Goal: Obtain resource: Download file/media

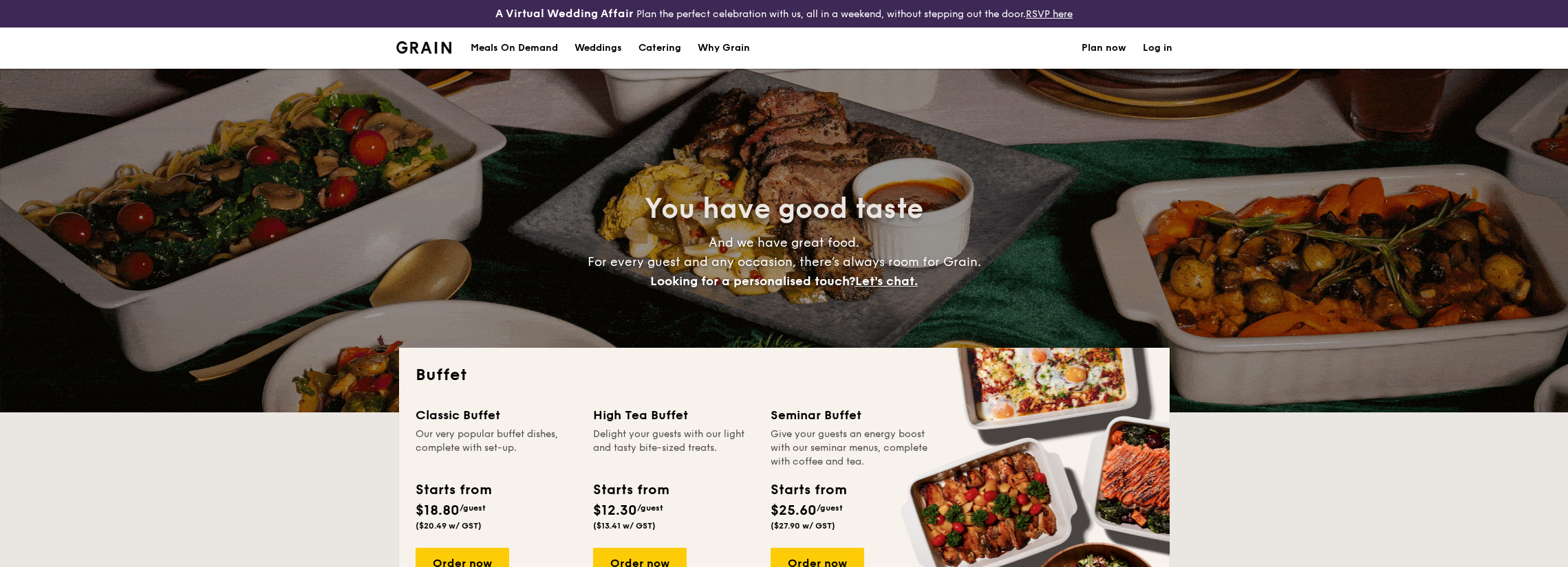
select select
click at [671, 48] on h1 "Catering" at bounding box center [660, 48] width 43 height 41
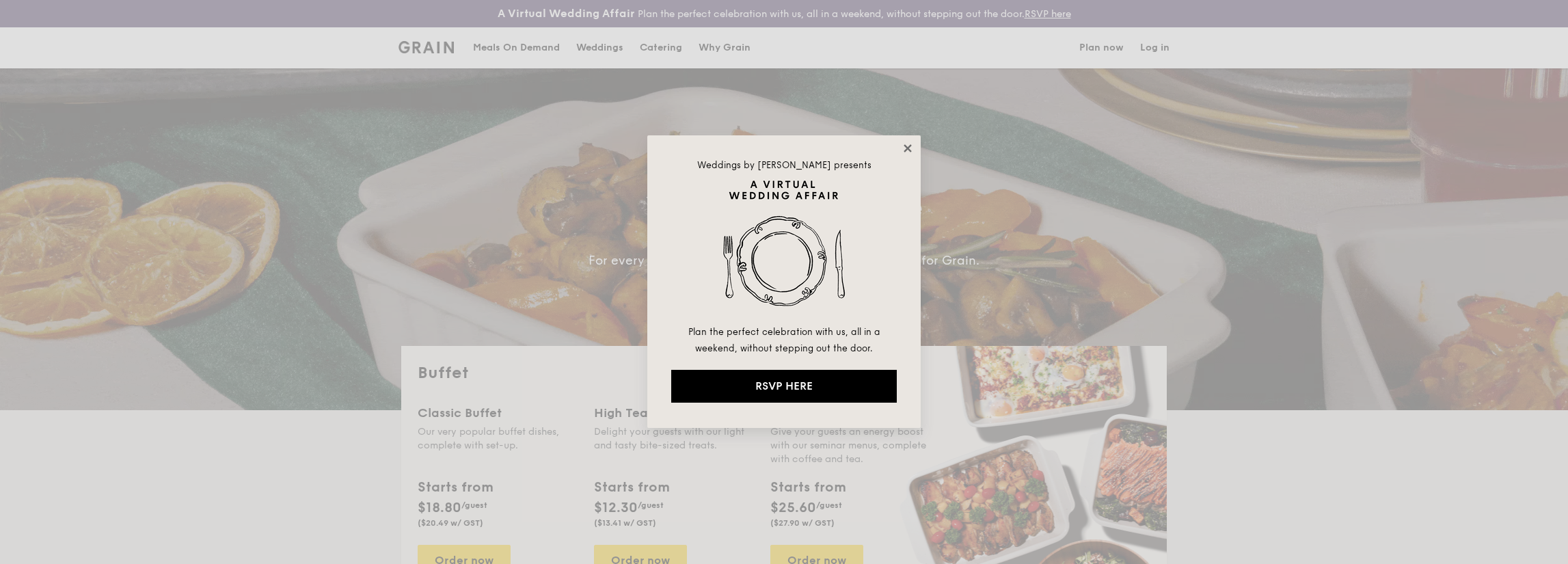
click at [907, 150] on icon at bounding box center [908, 149] width 13 height 13
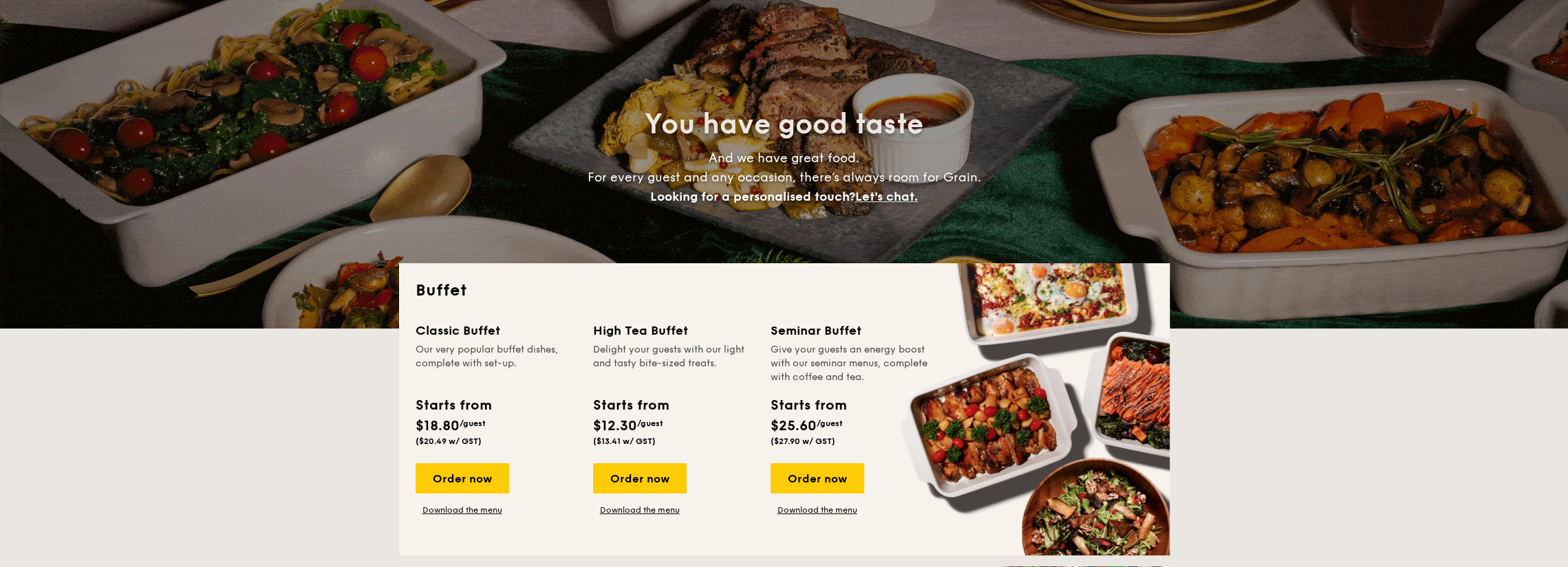
scroll to position [207, 0]
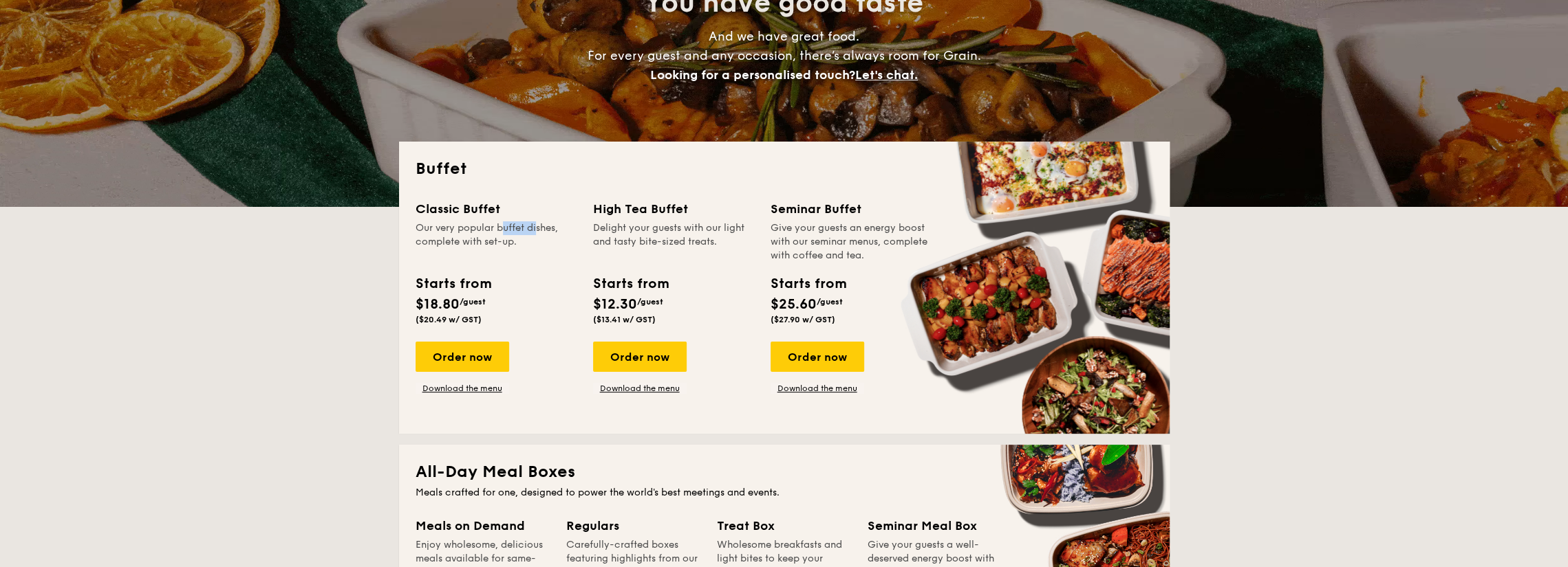
click at [510, 233] on div "Our very popular buffet dishes, complete with set-up." at bounding box center [496, 242] width 161 height 41
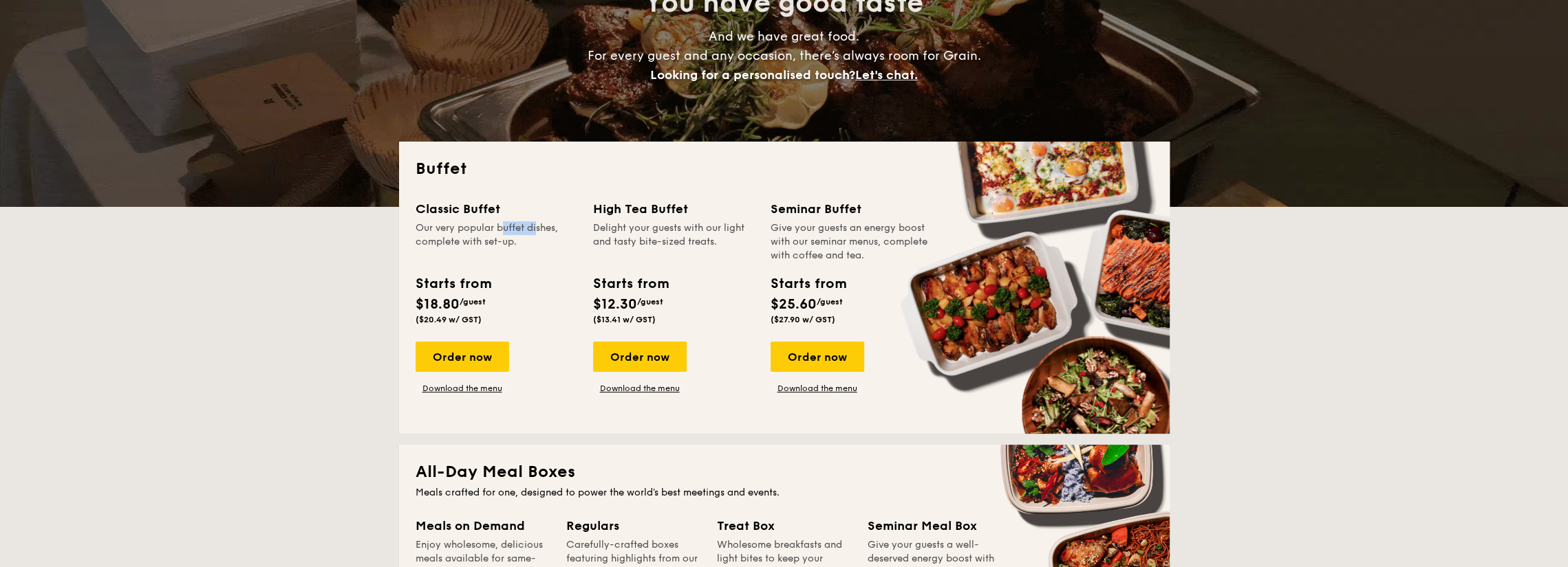
click at [510, 233] on div "Our very popular buffet dishes, complete with set-up." at bounding box center [496, 242] width 161 height 41
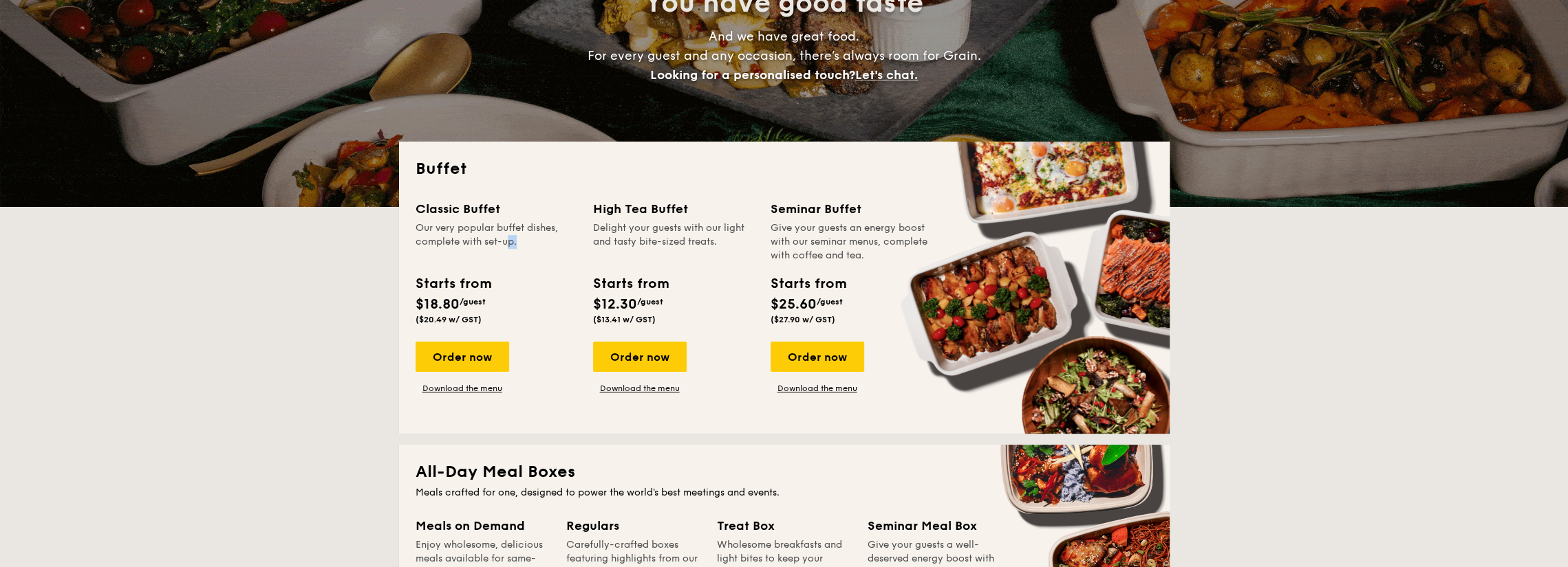
drag, startPoint x: 477, startPoint y: 239, endPoint x: 486, endPoint y: 239, distance: 9.0
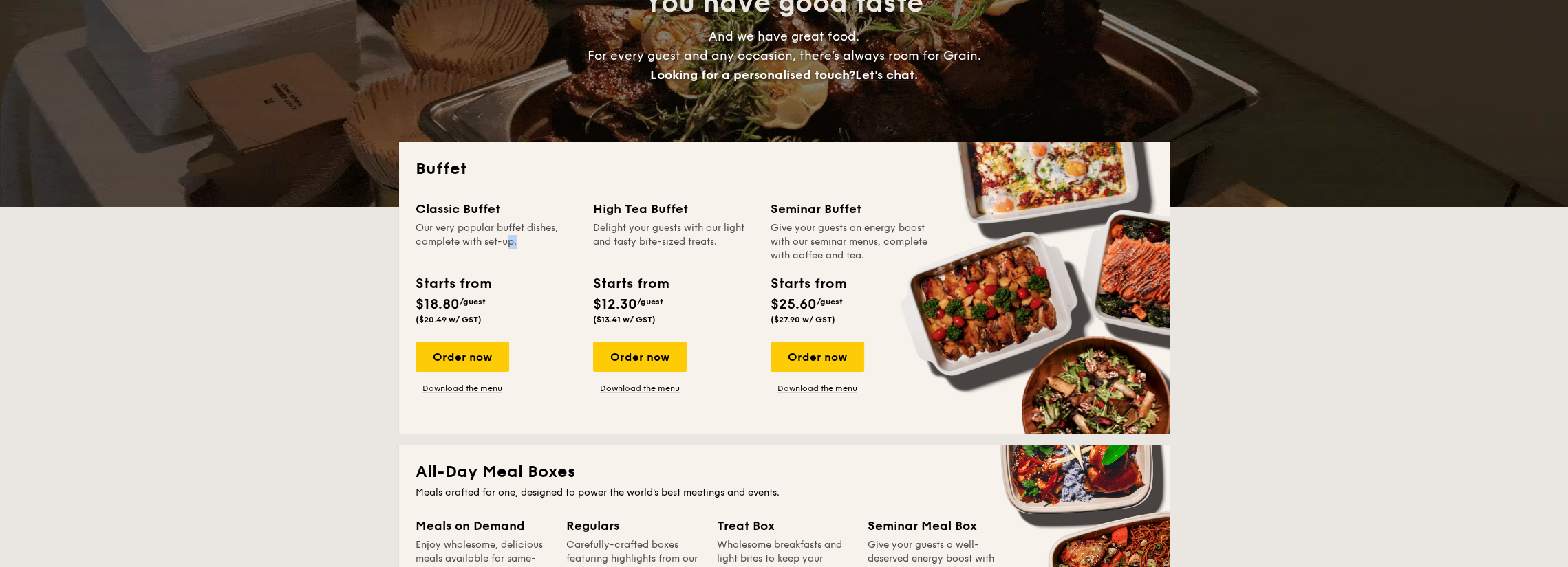
click at [486, 239] on div "Our very popular buffet dishes, complete with set-up." at bounding box center [496, 242] width 161 height 41
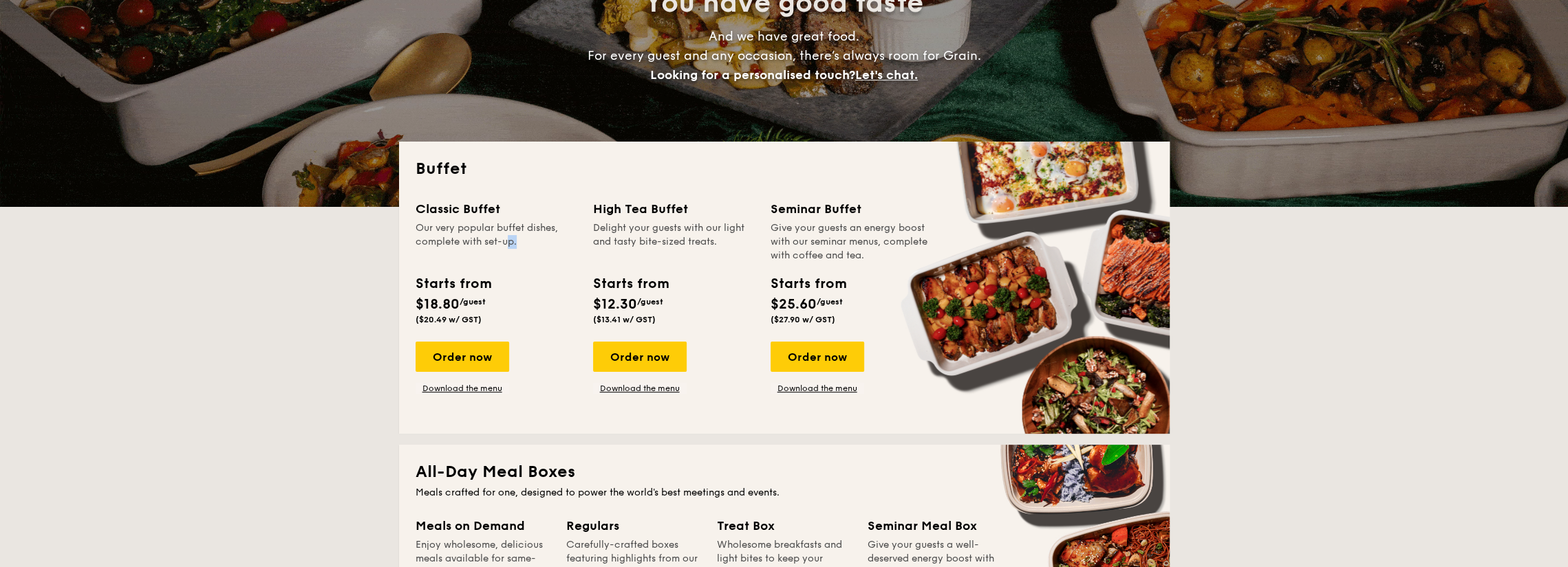
click at [486, 239] on div "Our very popular buffet dishes, complete with set-up." at bounding box center [496, 242] width 161 height 41
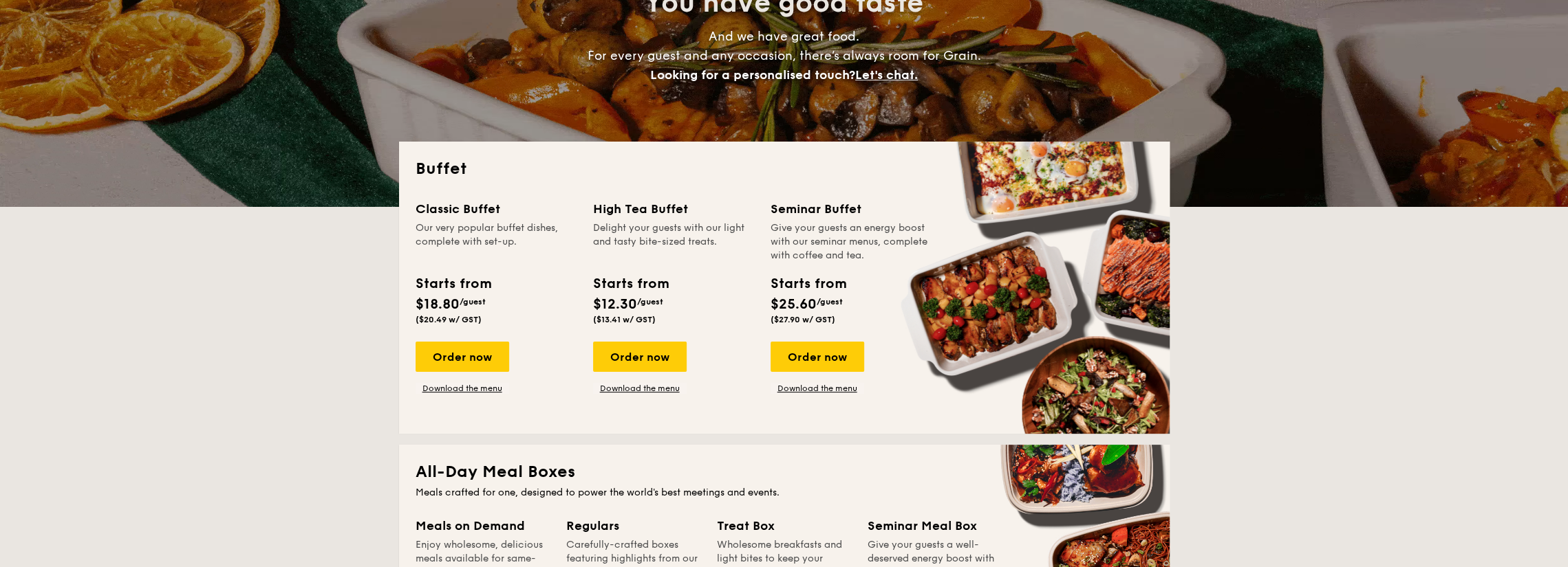
click at [670, 232] on div "Delight your guests with our light and tasty bite-sized treats." at bounding box center [673, 242] width 161 height 41
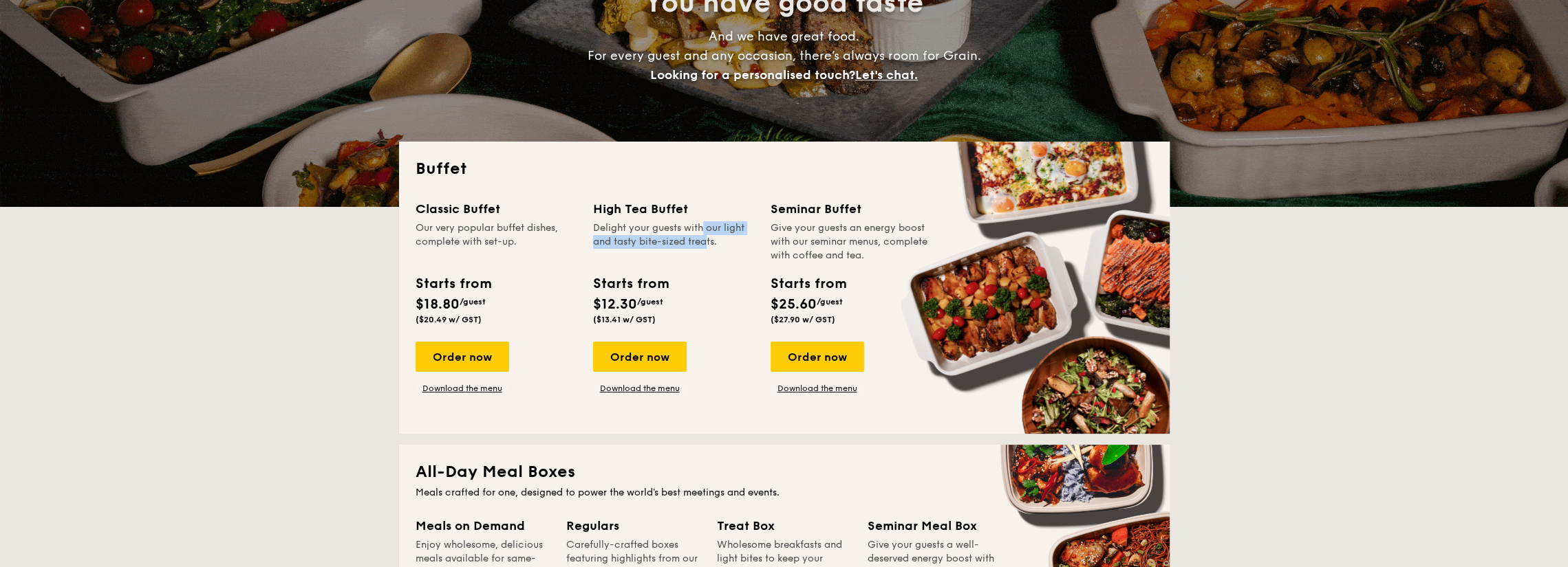
click at [674, 239] on div "Delight your guests with our light and tasty bite-sized treats." at bounding box center [673, 242] width 161 height 41
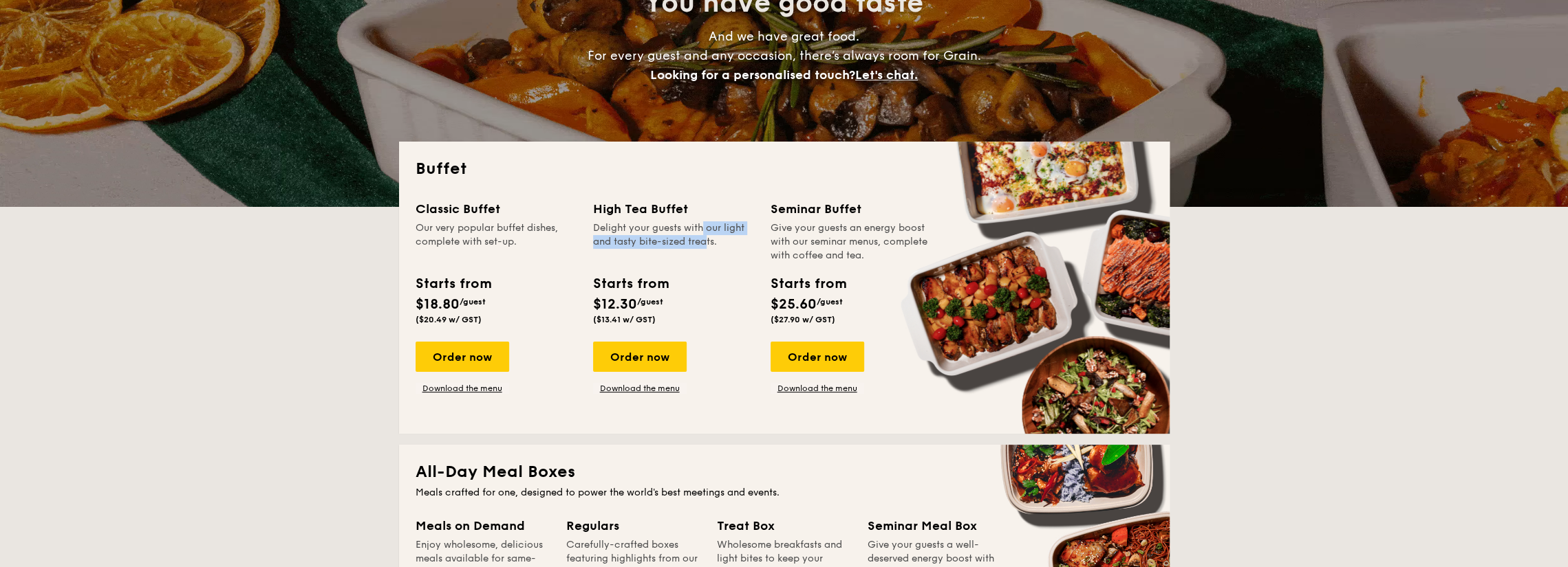
drag, startPoint x: 674, startPoint y: 239, endPoint x: 783, endPoint y: 230, distance: 109.4
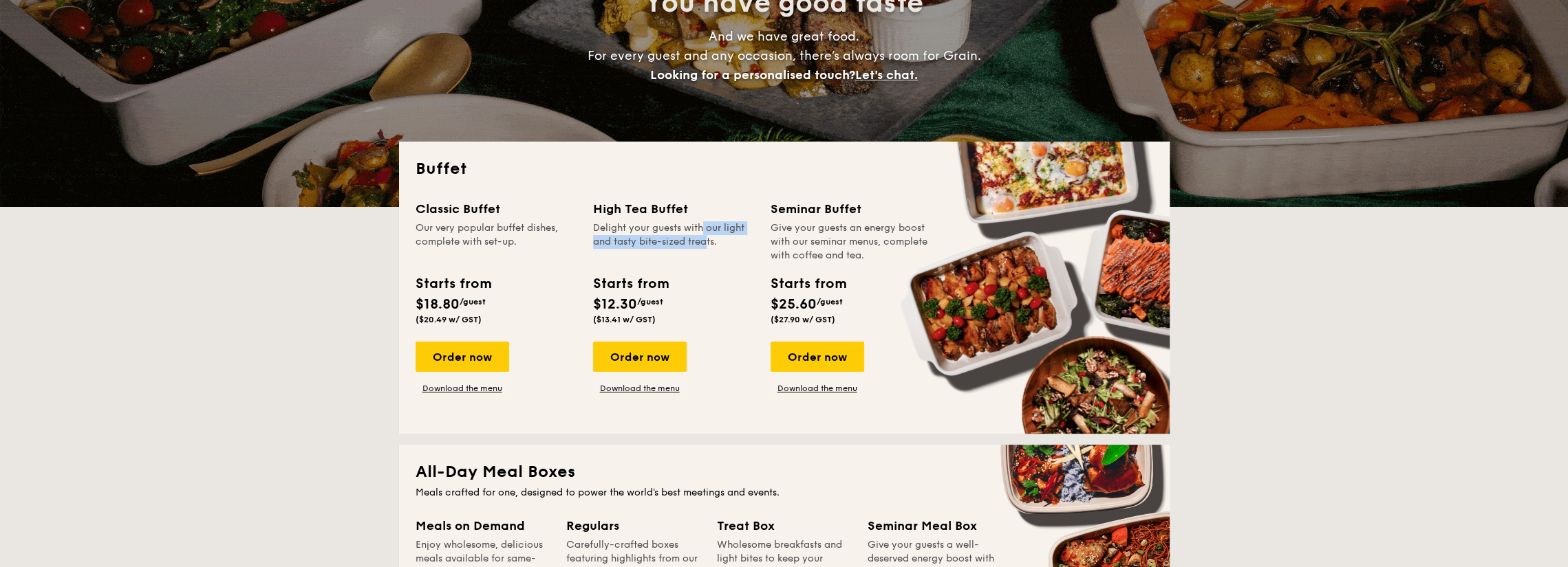
click at [675, 240] on div "Delight your guests with our light and tasty bite-sized treats." at bounding box center [673, 242] width 161 height 41
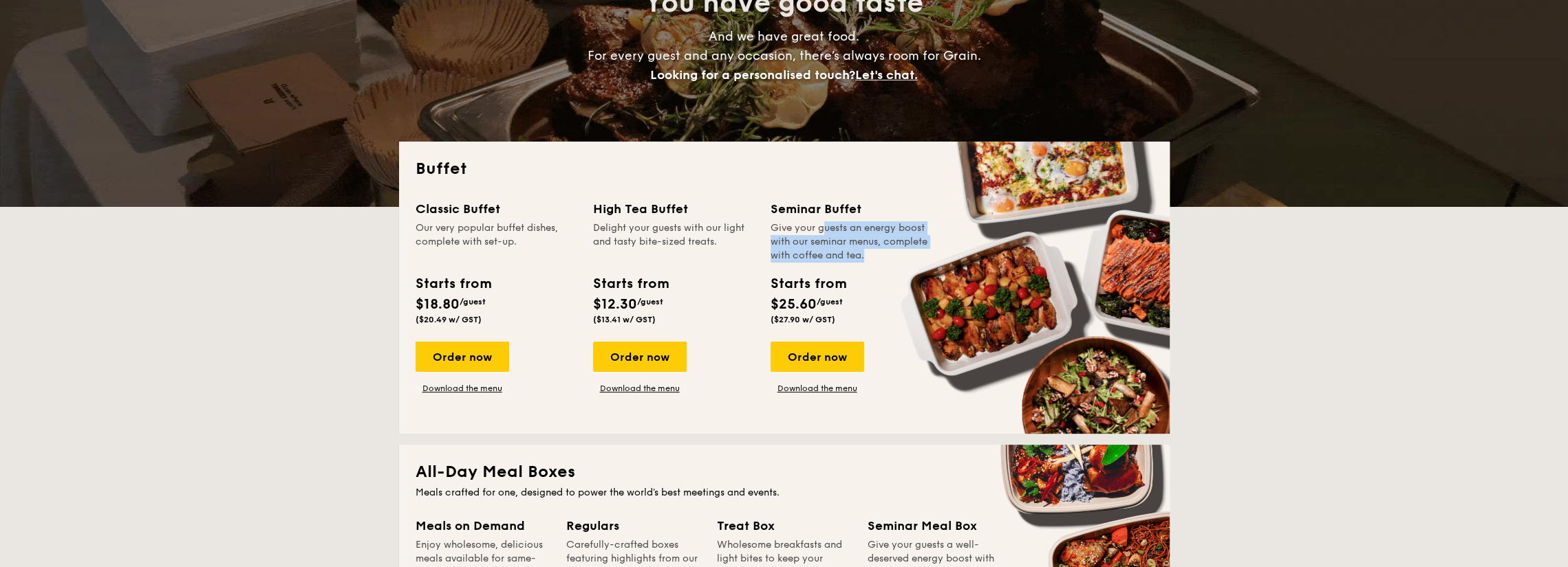
drag, startPoint x: 790, startPoint y: 226, endPoint x: 828, endPoint y: 253, distance: 46.6
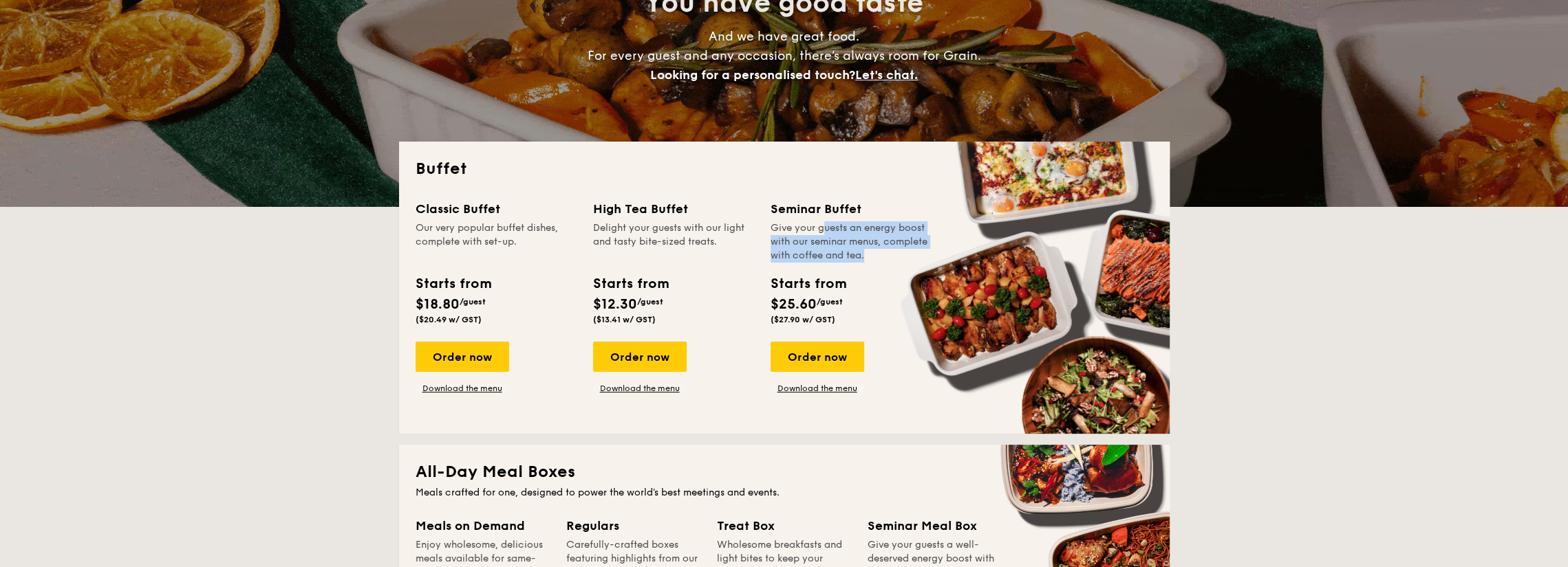
click at [828, 253] on div "Give your guests an energy boost with our seminar menus, complete with coffee a…" at bounding box center [851, 242] width 161 height 41
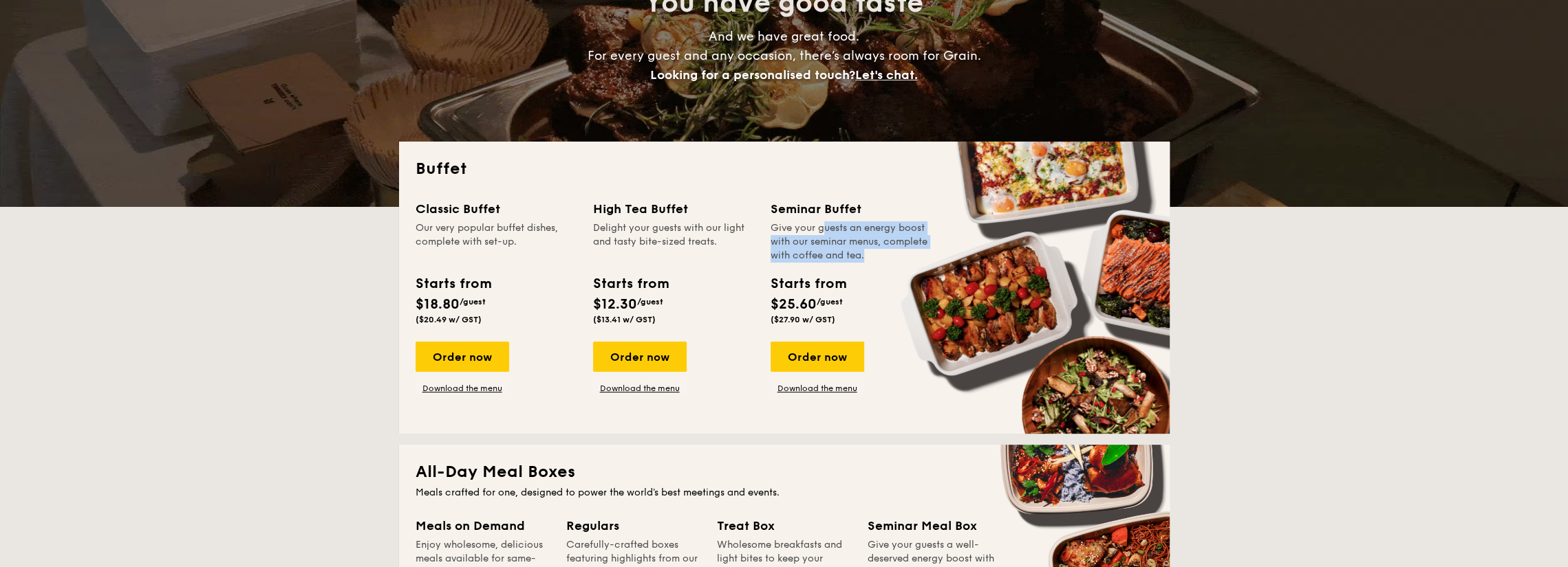
click at [828, 253] on div "Give your guests an energy boost with our seminar menus, complete with coffee a…" at bounding box center [851, 242] width 161 height 41
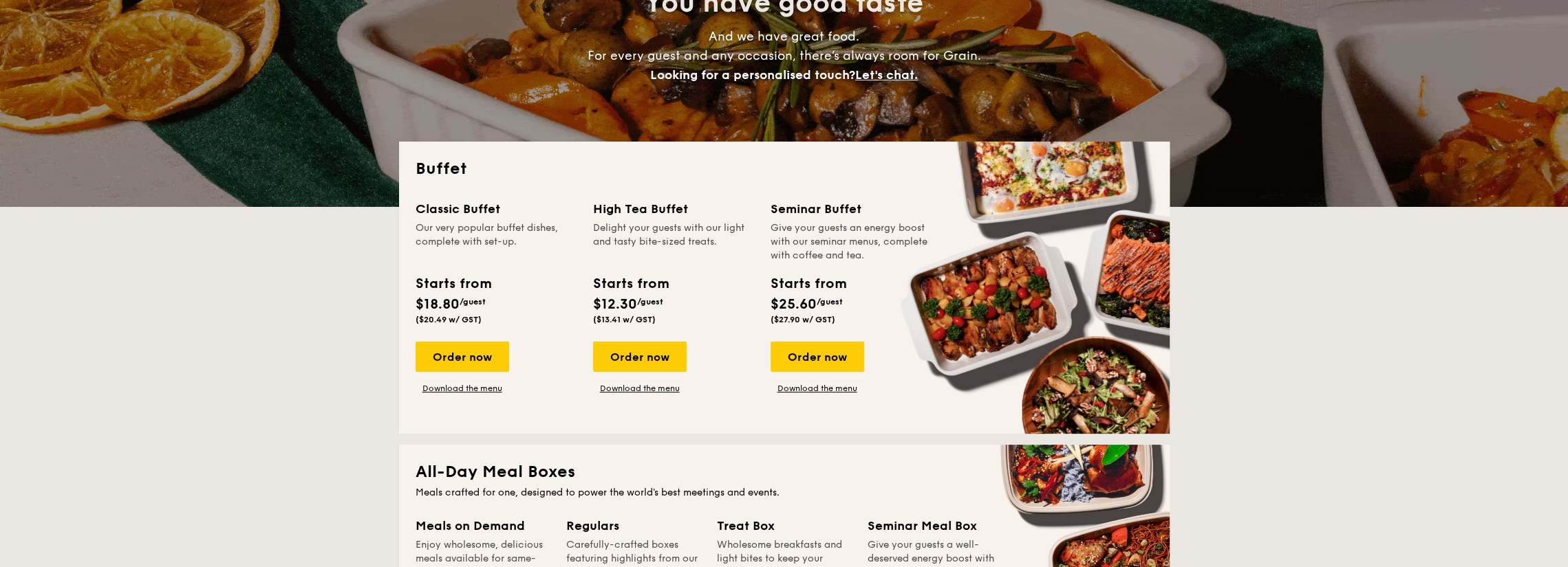
scroll to position [275, 0]
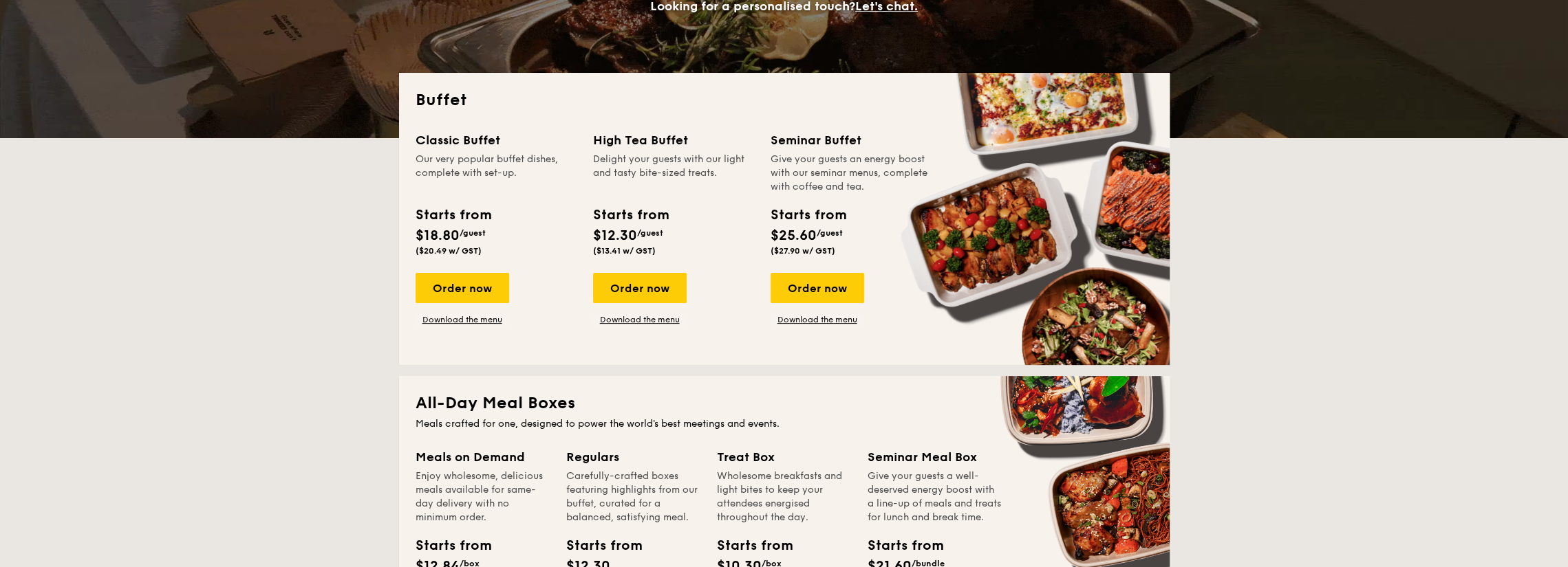
drag, startPoint x: 804, startPoint y: 320, endPoint x: 764, endPoint y: 329, distance: 41.0
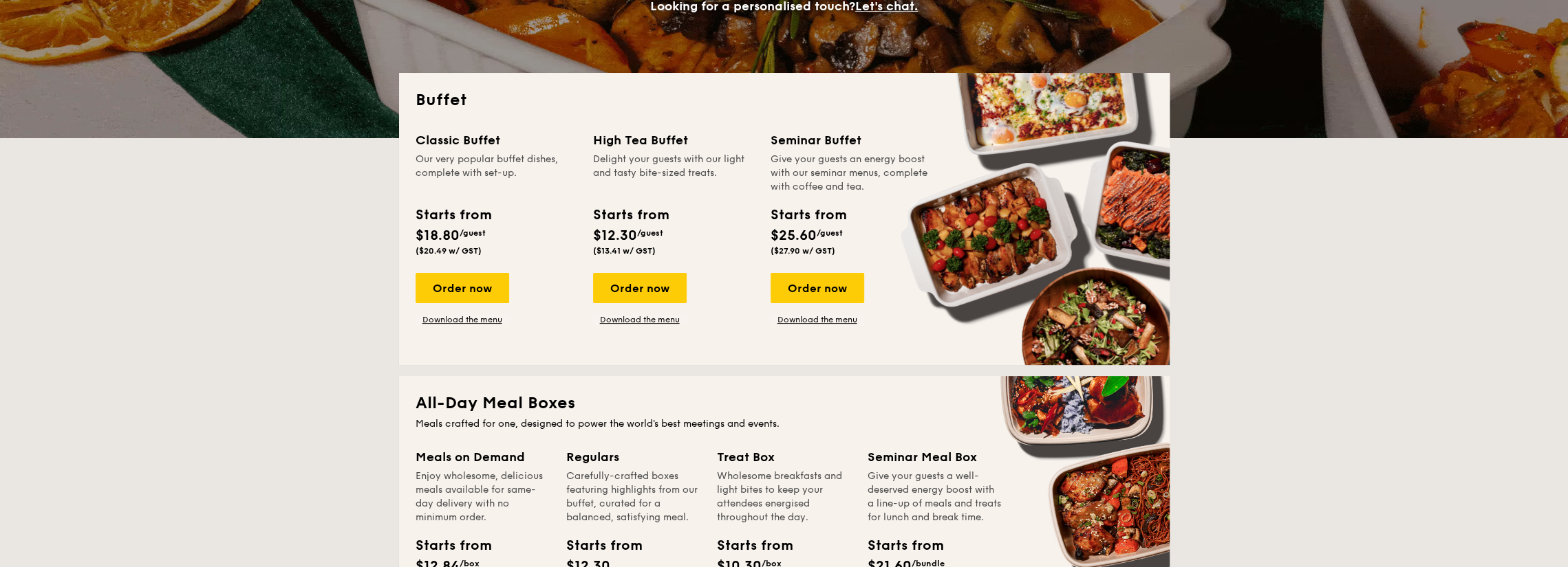
click at [764, 329] on div "Classic Buffet Our very popular buffet dishes, complete with set-up. Starts fro…" at bounding box center [784, 240] width 738 height 218
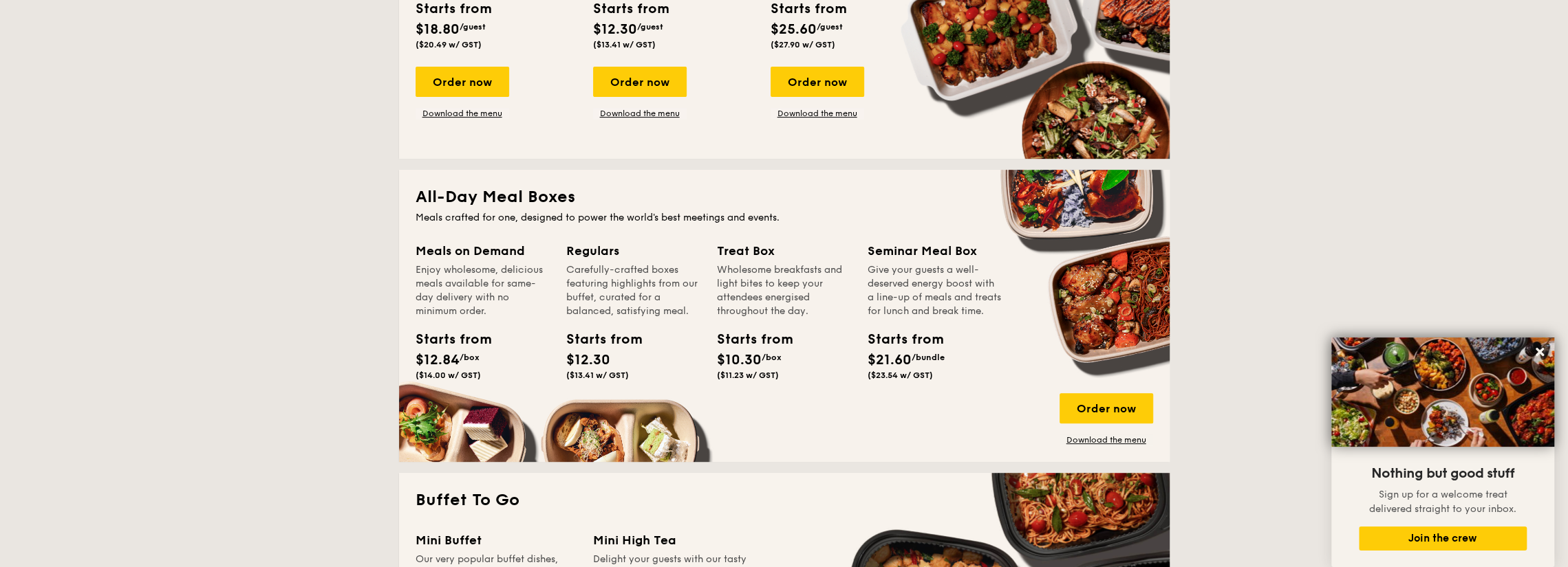
scroll to position [138, 0]
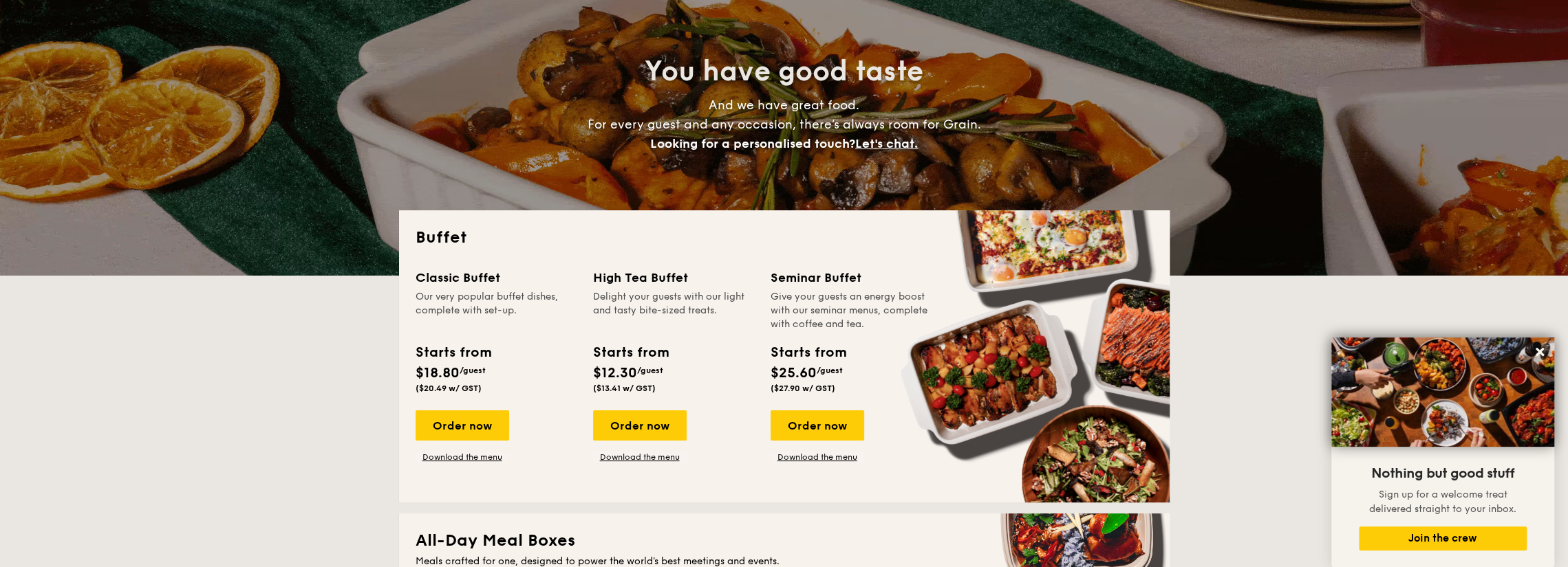
drag, startPoint x: 823, startPoint y: 423, endPoint x: 789, endPoint y: 299, distance: 128.6
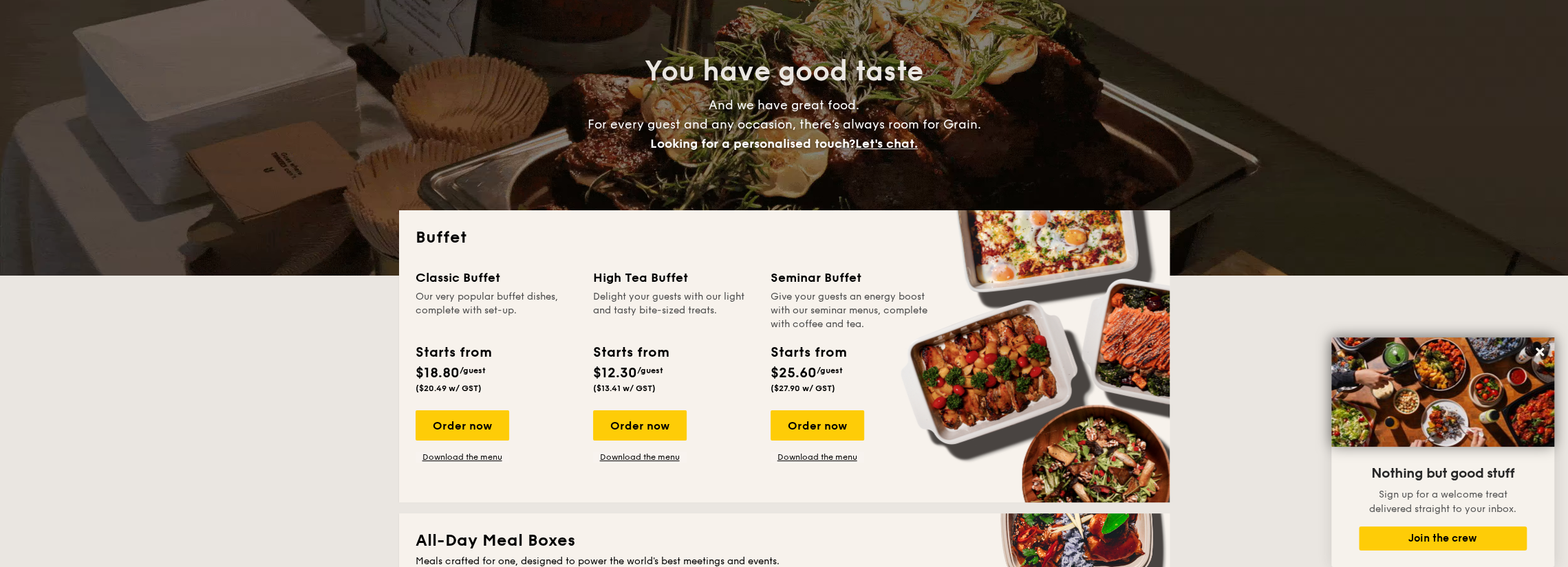
click at [785, 285] on div "Seminar Buffet" at bounding box center [851, 278] width 161 height 19
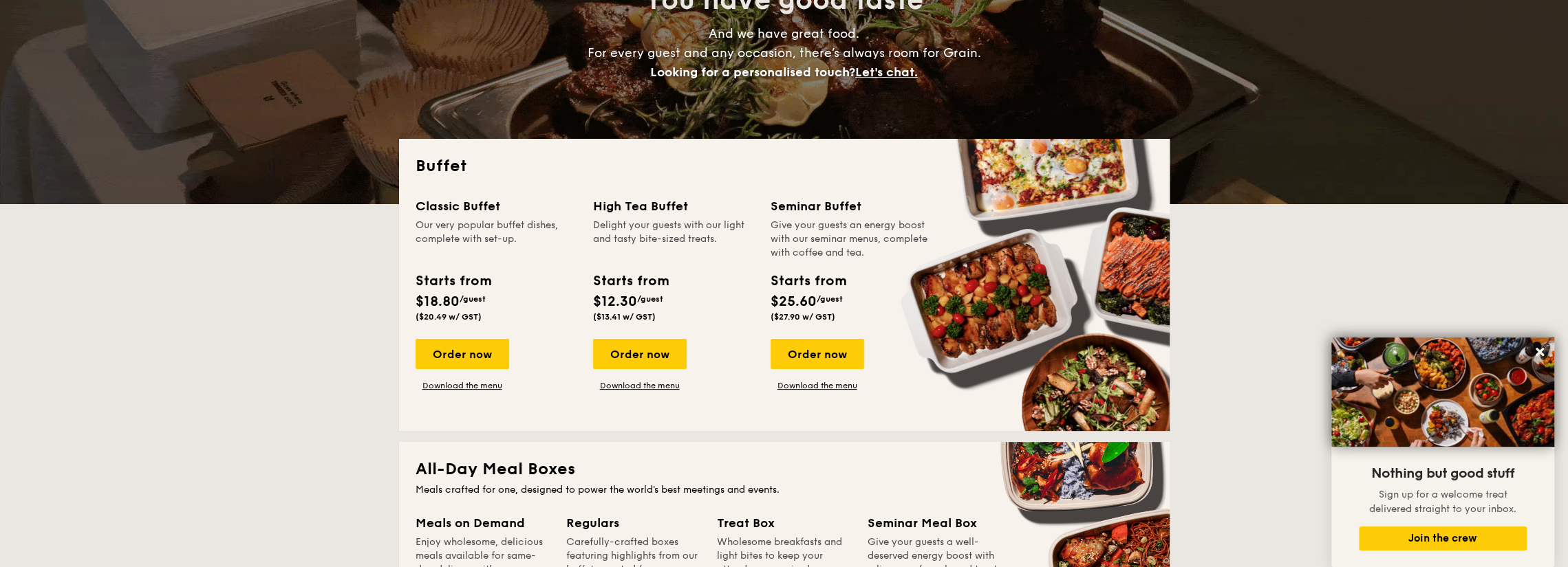
scroll to position [207, 0]
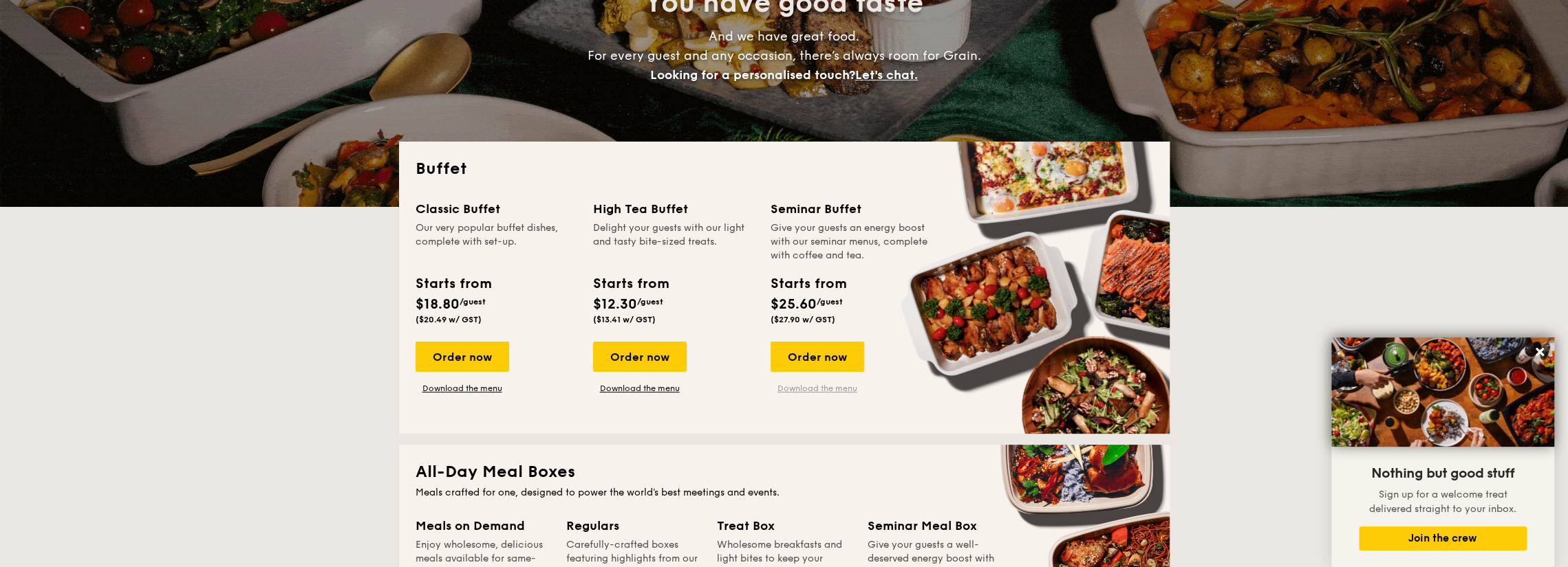
click at [808, 390] on link "Download the menu" at bounding box center [817, 389] width 94 height 11
